Goal: Information Seeking & Learning: Learn about a topic

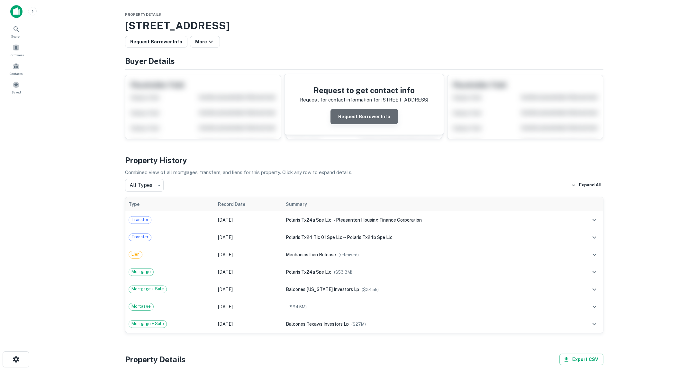
click at [375, 115] on button "Request Borrower Info" at bounding box center [364, 116] width 68 height 15
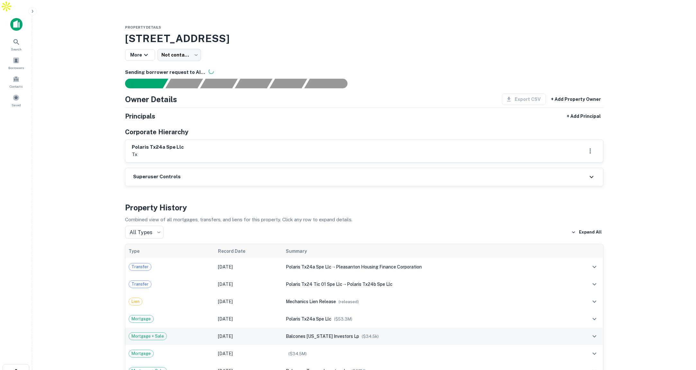
scroll to position [1, 0]
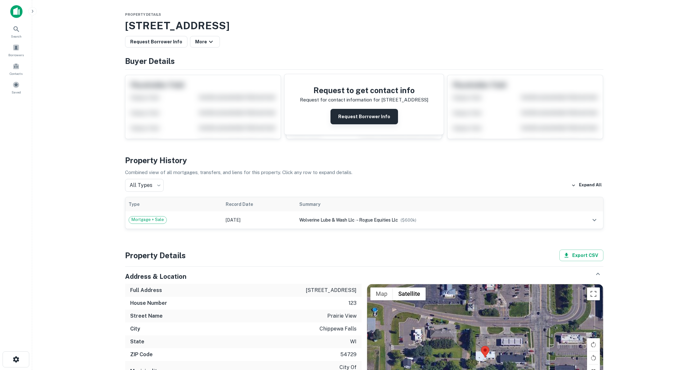
click at [352, 117] on button "Request Borrower Info" at bounding box center [364, 116] width 68 height 15
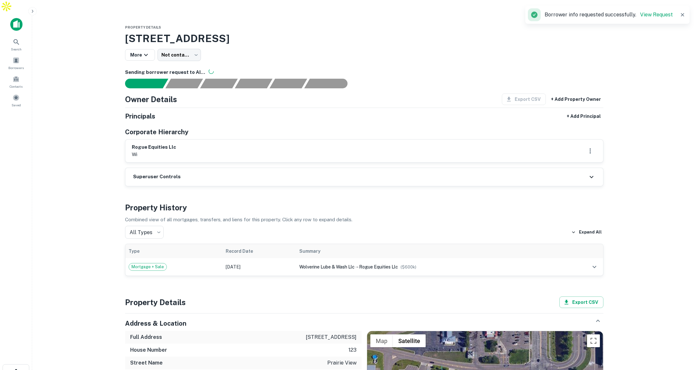
scroll to position [0, 0]
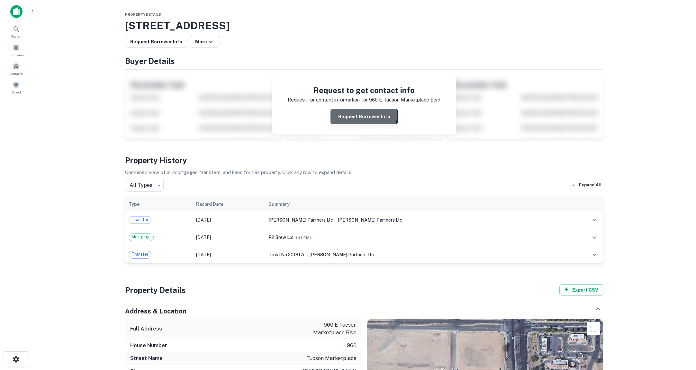
click at [364, 115] on button "Request Borrower Info" at bounding box center [364, 116] width 68 height 15
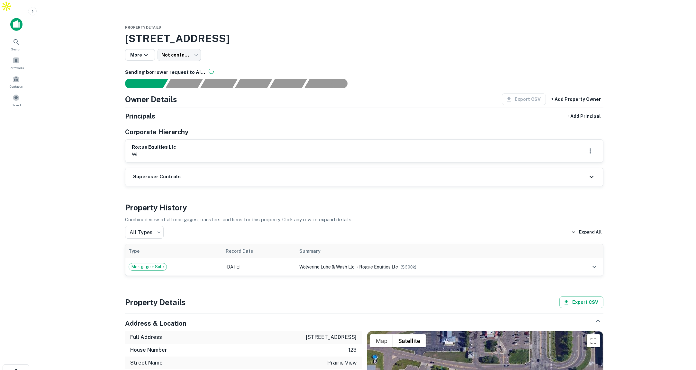
scroll to position [1, 0]
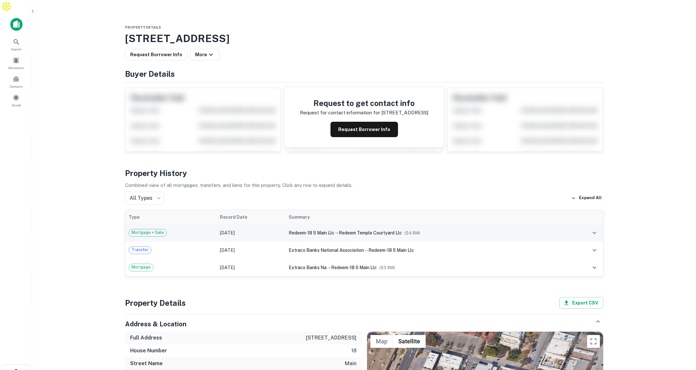
click at [213, 224] on td "Mortgage + Sale" at bounding box center [170, 232] width 91 height 17
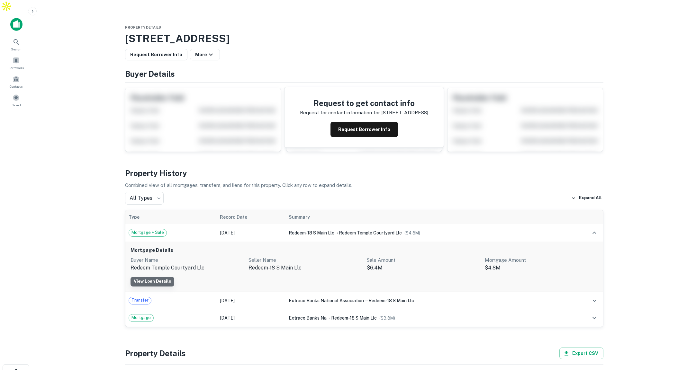
click at [162, 277] on link "View Loan Details" at bounding box center [153, 282] width 44 height 10
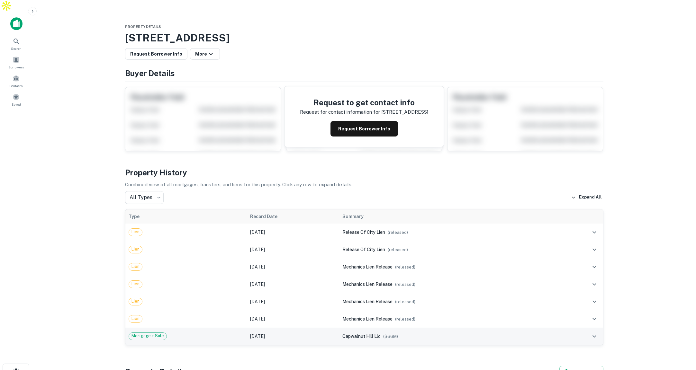
scroll to position [1, 0]
click at [205, 332] on div "Mortgage + Sale" at bounding box center [186, 336] width 115 height 8
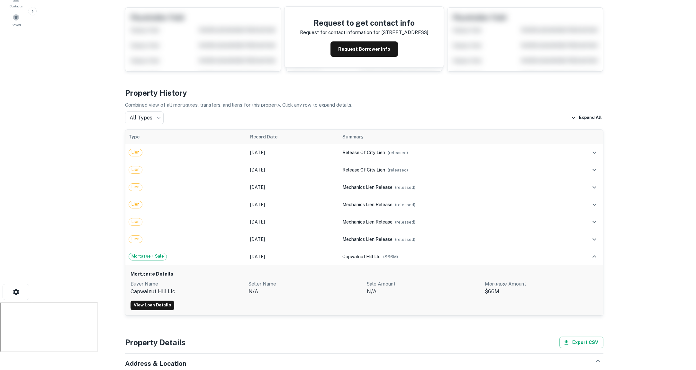
scroll to position [88, 0]
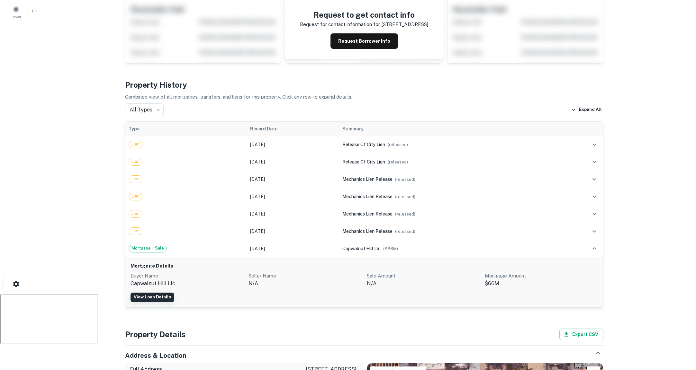
click at [159, 293] on link "View Loan Details" at bounding box center [153, 298] width 44 height 10
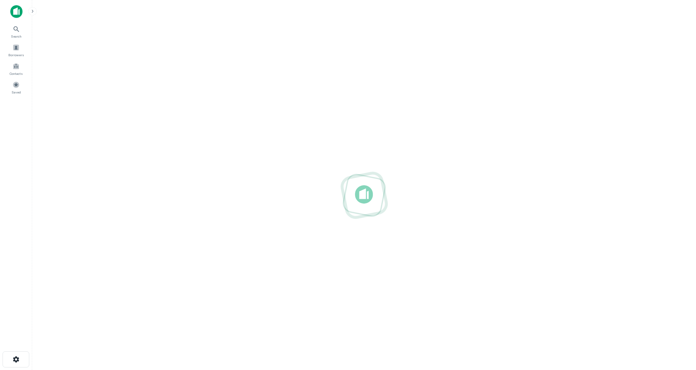
scroll to position [0, 0]
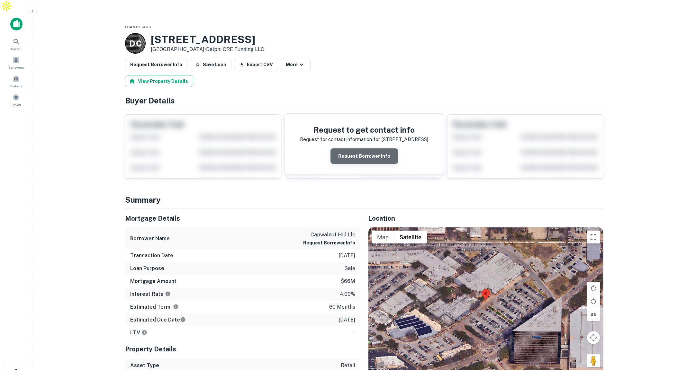
click at [375, 149] on button "Request Borrower Info" at bounding box center [364, 156] width 68 height 15
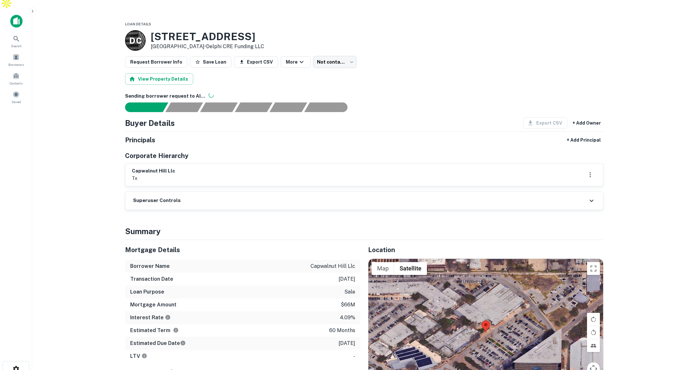
scroll to position [6, 0]
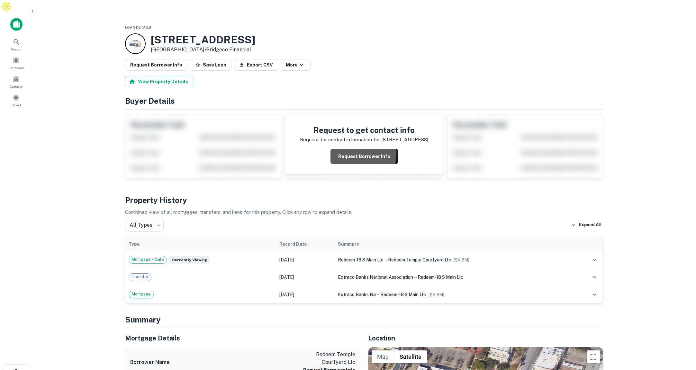
click at [345, 149] on button "Request Borrower Info" at bounding box center [364, 156] width 68 height 15
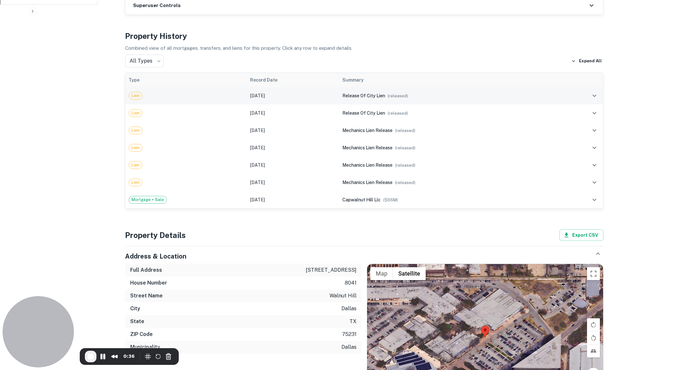
scroll to position [430, 0]
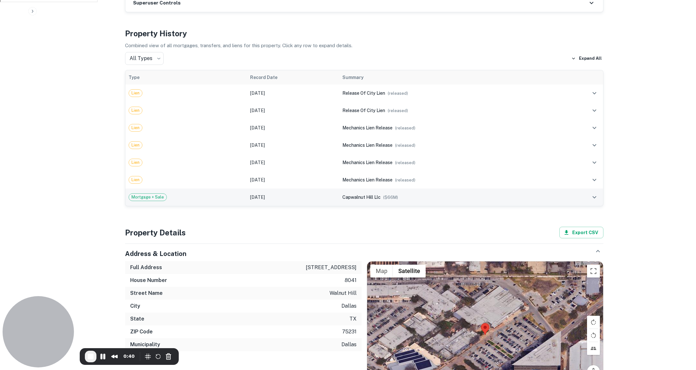
click at [203, 194] on div "Mortgage + Sale" at bounding box center [186, 198] width 115 height 8
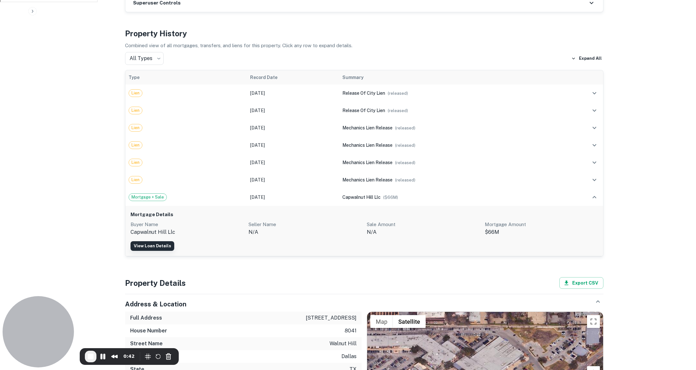
scroll to position [428, 0]
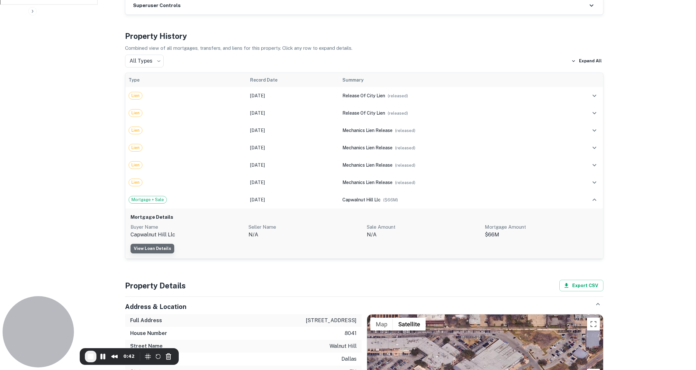
click at [159, 244] on link "View Loan Details" at bounding box center [153, 249] width 44 height 10
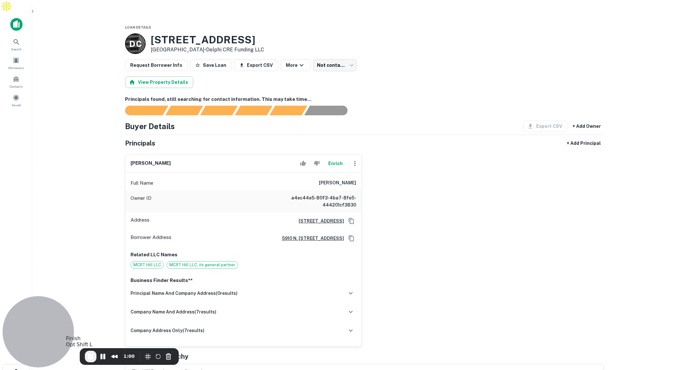
click at [88, 357] on span "End Recording" at bounding box center [91, 357] width 8 height 8
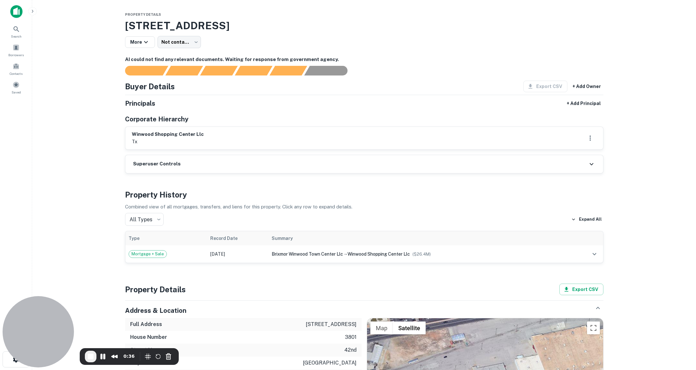
drag, startPoint x: 282, startPoint y: 23, endPoint x: 130, endPoint y: 22, distance: 152.4
click at [130, 22] on h3 "[STREET_ADDRESS]" at bounding box center [364, 25] width 478 height 15
click at [184, 252] on div "Mortgage + Sale" at bounding box center [166, 254] width 75 height 8
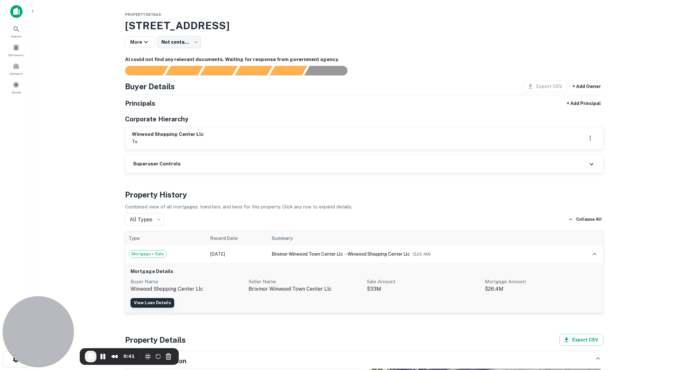
click at [164, 301] on link "View Loan Details" at bounding box center [153, 303] width 44 height 10
